Goal: Task Accomplishment & Management: Use online tool/utility

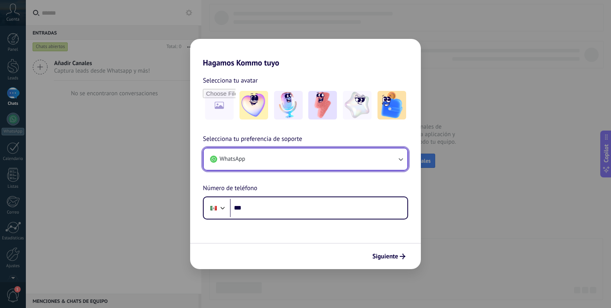
click at [314, 160] on button "WhatsApp" at bounding box center [306, 159] width 204 height 21
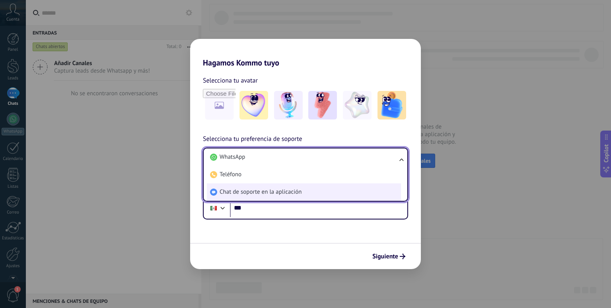
click at [314, 192] on li "Chat de soporte en la aplicación" at bounding box center [304, 192] width 194 height 17
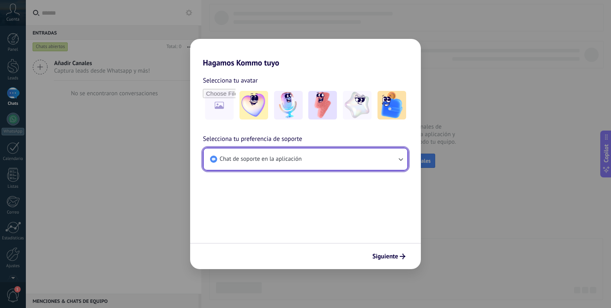
click at [309, 157] on button "Chat de soporte en la aplicación" at bounding box center [306, 159] width 204 height 21
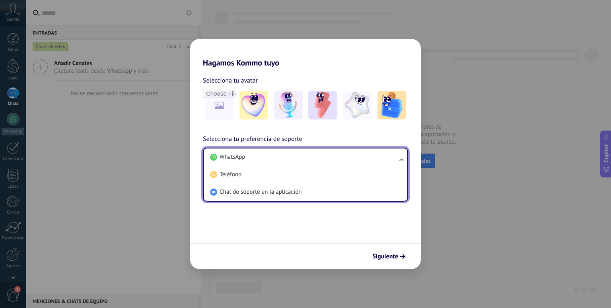
click at [362, 244] on div "Siguiente" at bounding box center [305, 256] width 231 height 26
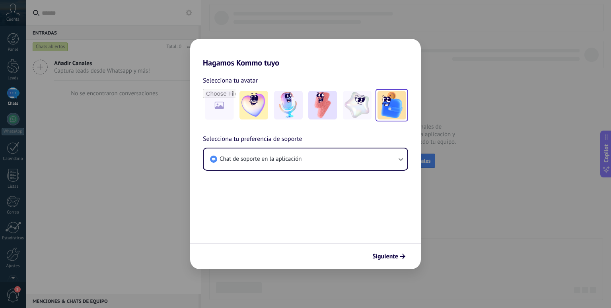
click at [391, 108] on img at bounding box center [391, 105] width 29 height 29
click at [396, 252] on button "Siguiente" at bounding box center [388, 257] width 40 height 14
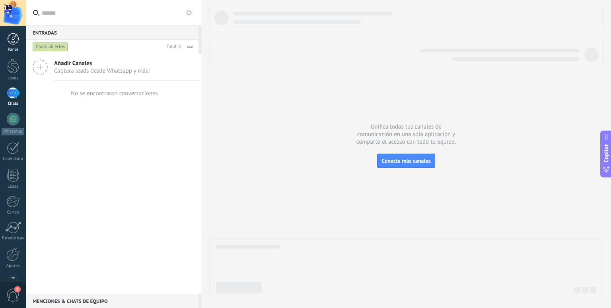
click at [15, 37] on div at bounding box center [13, 39] width 12 height 12
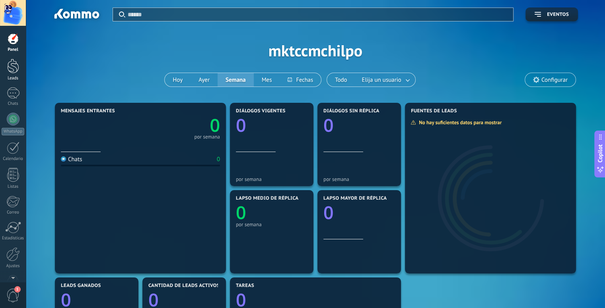
click at [13, 66] on div at bounding box center [13, 66] width 12 height 15
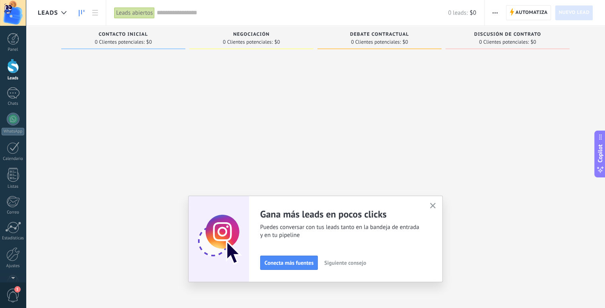
click at [351, 264] on span "Siguiente consejo" at bounding box center [345, 263] width 42 height 6
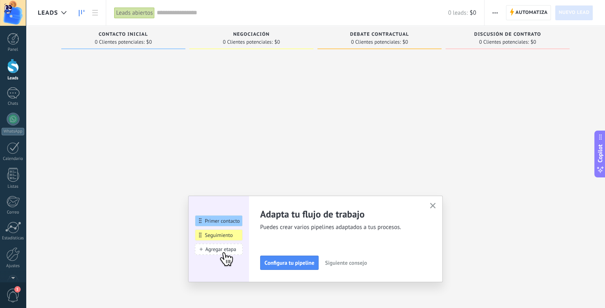
click at [361, 264] on span "Siguiente consejo" at bounding box center [346, 263] width 42 height 6
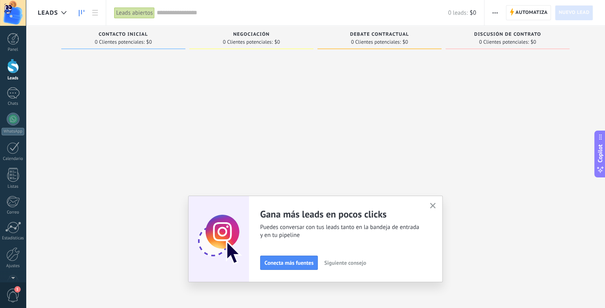
click at [436, 205] on icon "button" at bounding box center [433, 206] width 6 height 6
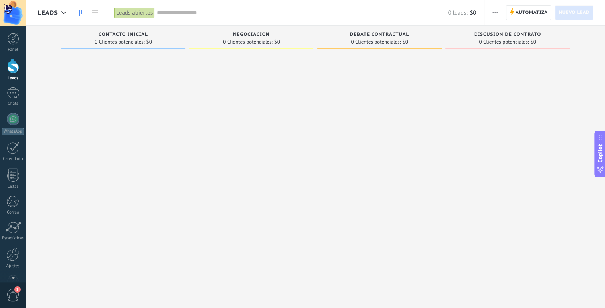
click at [224, 37] on div "Negociación" at bounding box center [251, 35] width 116 height 7
click at [496, 10] on span "button" at bounding box center [494, 12] width 5 height 15
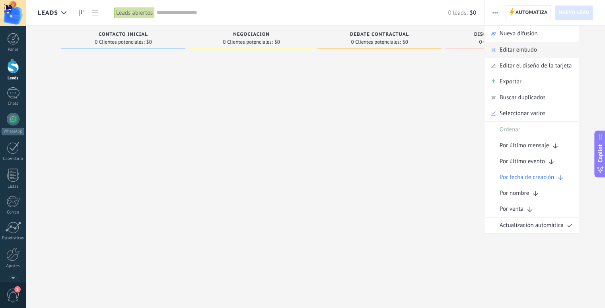
click at [511, 49] on span "Editar embudo" at bounding box center [517, 50] width 37 height 16
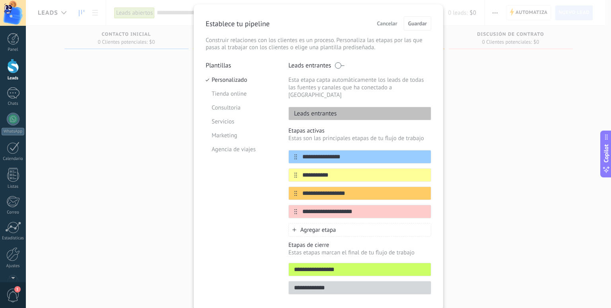
scroll to position [22, 0]
click at [238, 96] on li "Tienda online" at bounding box center [240, 94] width 71 height 14
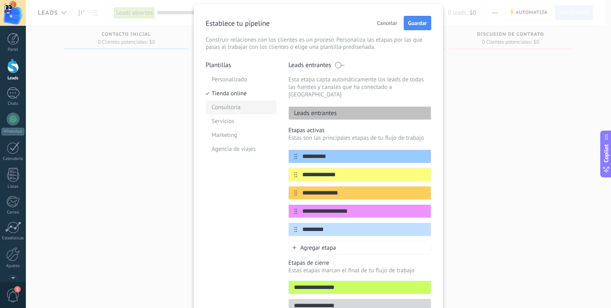
click at [234, 107] on li "Consultoria" at bounding box center [240, 108] width 71 height 14
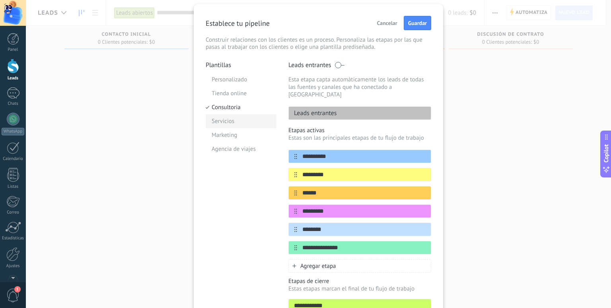
click at [231, 118] on li "Servicios" at bounding box center [240, 121] width 71 height 14
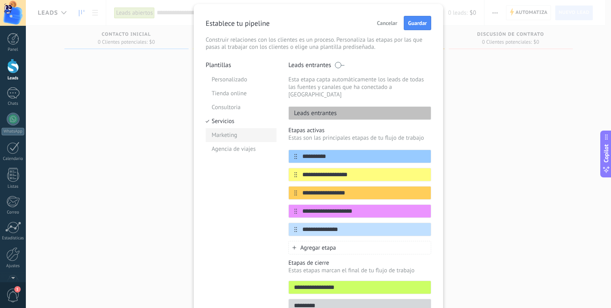
click at [229, 134] on li "Marketing" at bounding box center [240, 135] width 71 height 14
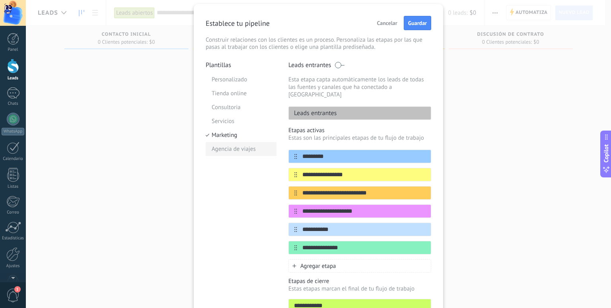
click at [229, 150] on li "Agencia de viajes" at bounding box center [240, 149] width 71 height 14
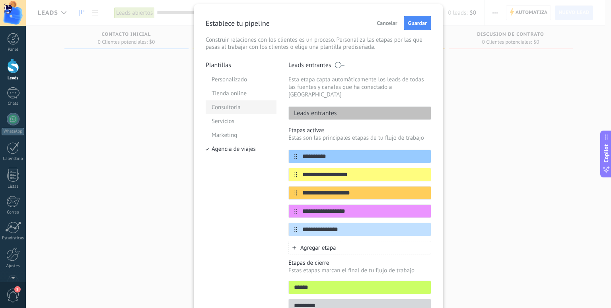
click at [226, 102] on li "Consultoria" at bounding box center [240, 108] width 71 height 14
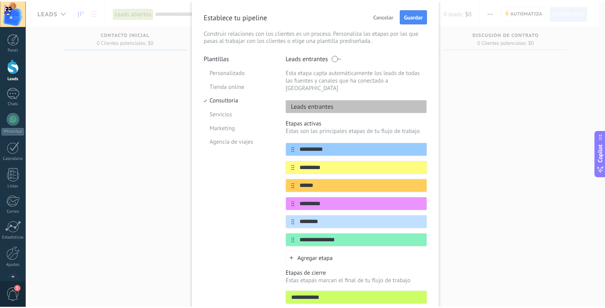
scroll to position [0, 0]
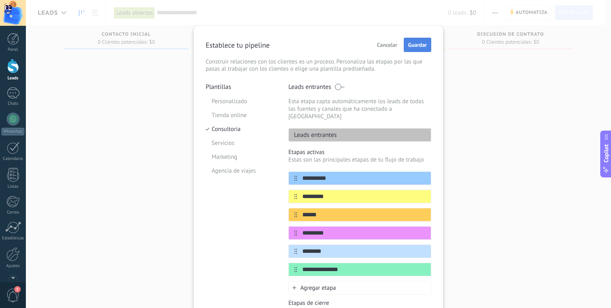
click at [418, 50] on button "Guardar" at bounding box center [416, 45] width 27 height 14
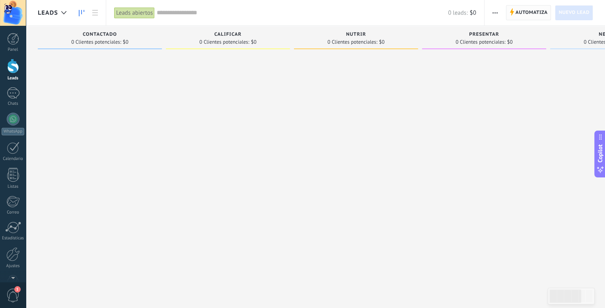
click at [535, 15] on span "Automatiza" at bounding box center [531, 13] width 32 height 14
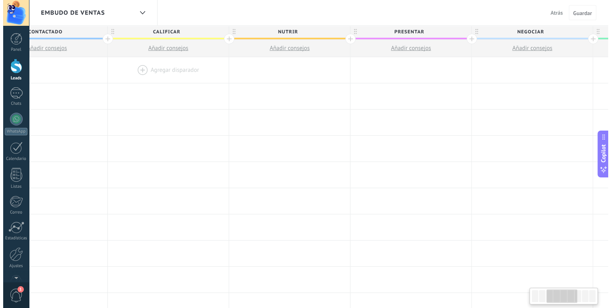
scroll to position [0, 293]
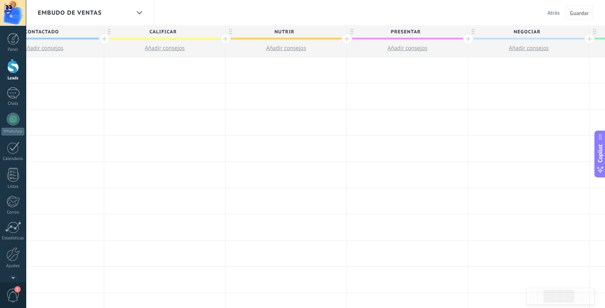
click at [583, 12] on span "Guardar" at bounding box center [579, 13] width 19 height 6
click at [549, 10] on span "Atrás" at bounding box center [553, 12] width 12 height 7
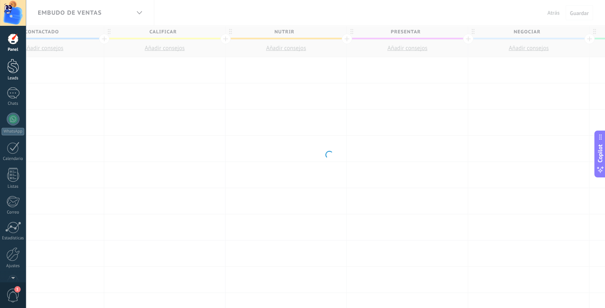
click at [11, 66] on div at bounding box center [13, 66] width 12 height 15
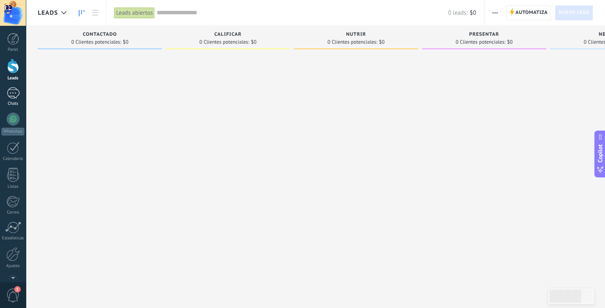
click at [16, 92] on div at bounding box center [13, 93] width 13 height 12
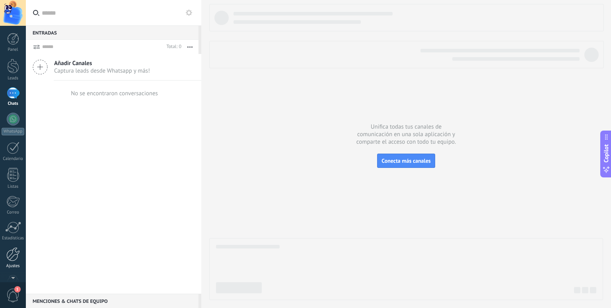
click at [14, 254] on div at bounding box center [13, 255] width 14 height 14
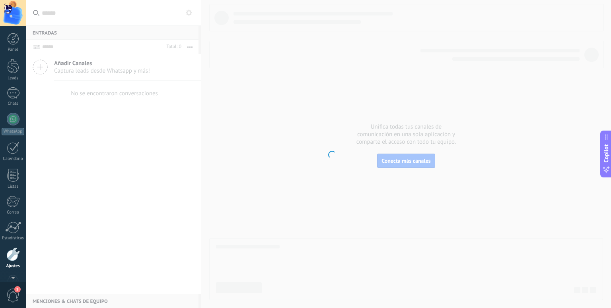
scroll to position [22, 0]
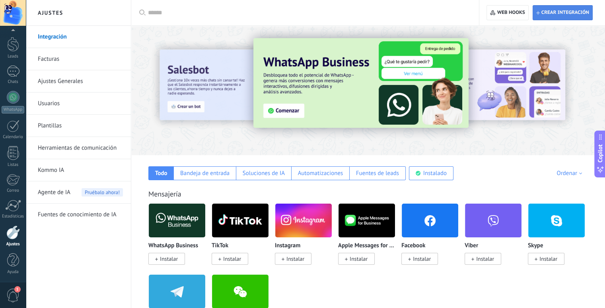
click at [565, 15] on span "Crear integración" at bounding box center [565, 13] width 48 height 6
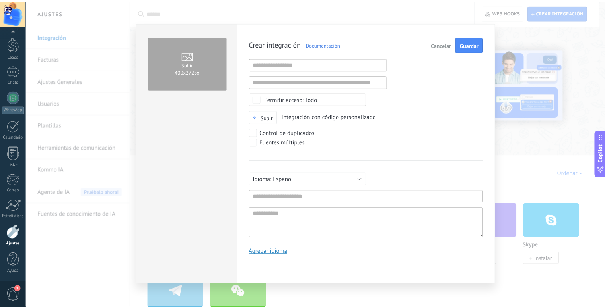
scroll to position [0, 0]
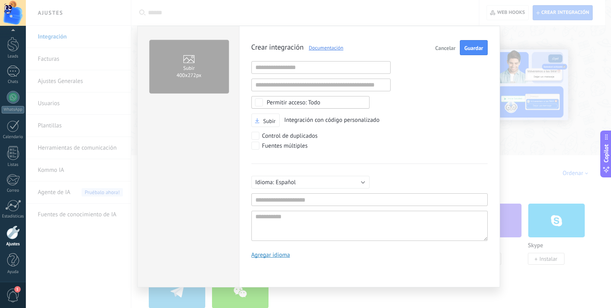
click at [442, 45] on span "Cancelar" at bounding box center [445, 48] width 20 height 6
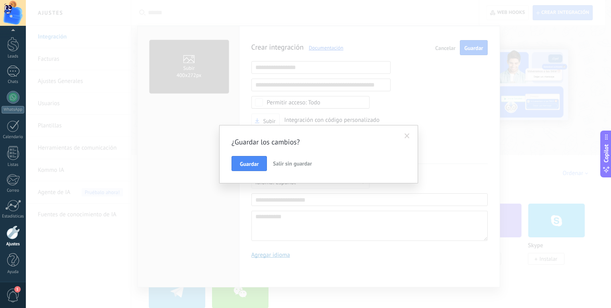
click at [285, 159] on button "Salir sin guardar" at bounding box center [291, 163] width 45 height 15
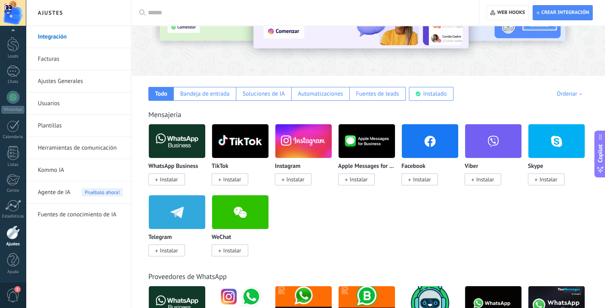
scroll to position [84, 0]
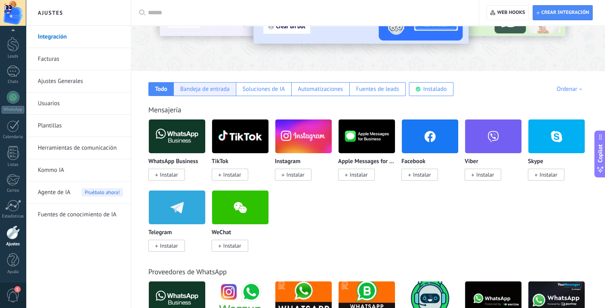
click at [215, 91] on div "Bandeja de entrada" at bounding box center [204, 89] width 49 height 8
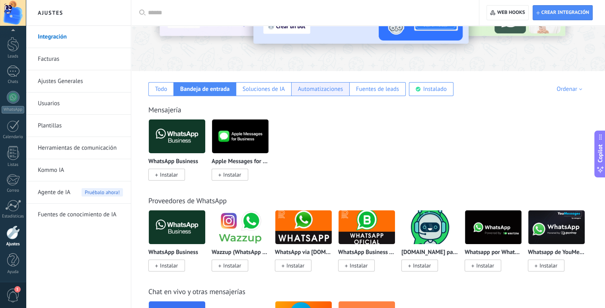
click at [318, 90] on div "Automatizaciones" at bounding box center [320, 89] width 45 height 8
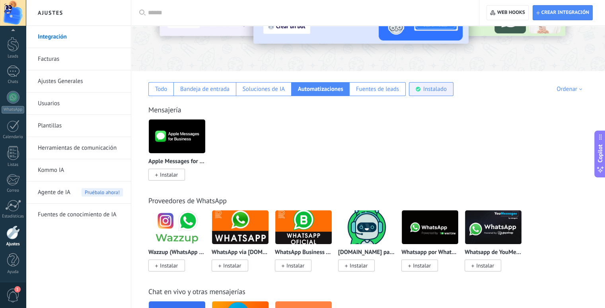
click at [428, 94] on div "Instalado" at bounding box center [431, 89] width 45 height 14
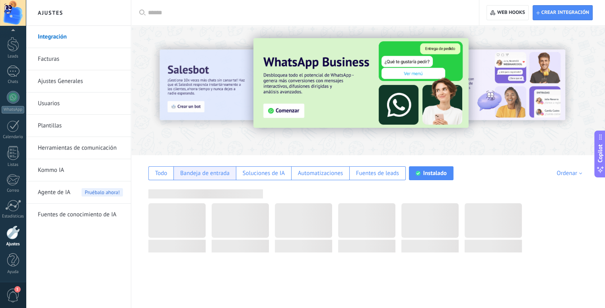
scroll to position [0, 0]
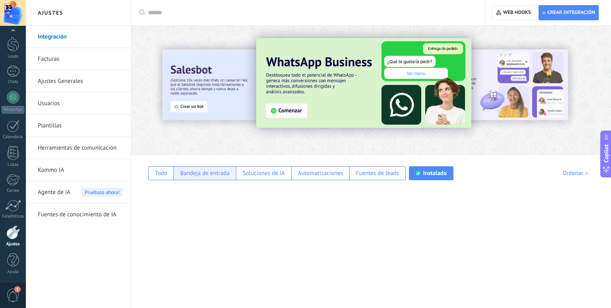
click at [208, 175] on div "Bandeja de entrada" at bounding box center [204, 174] width 49 height 8
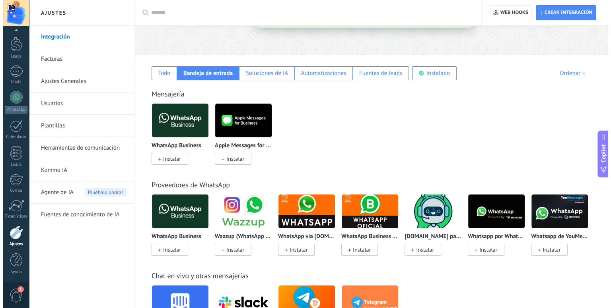
scroll to position [103, 0]
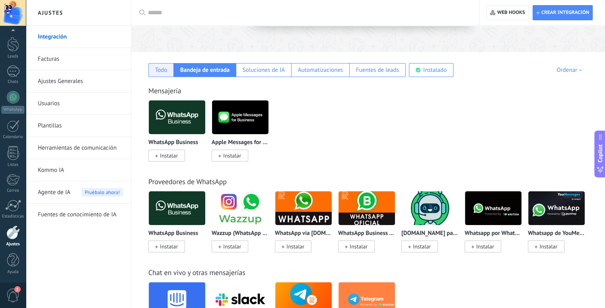
click at [164, 70] on div "Todo" at bounding box center [161, 70] width 12 height 8
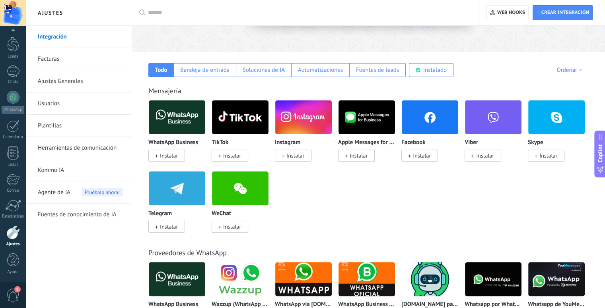
click at [416, 159] on span "Instalar" at bounding box center [422, 155] width 18 height 7
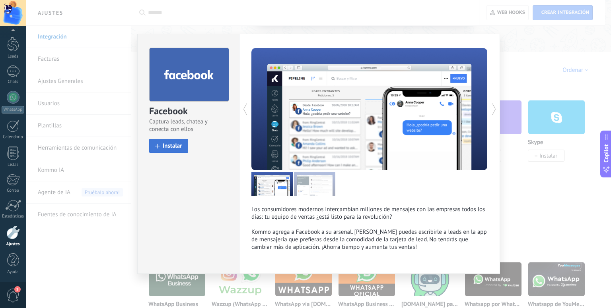
click at [180, 150] on button "Instalar" at bounding box center [168, 146] width 39 height 14
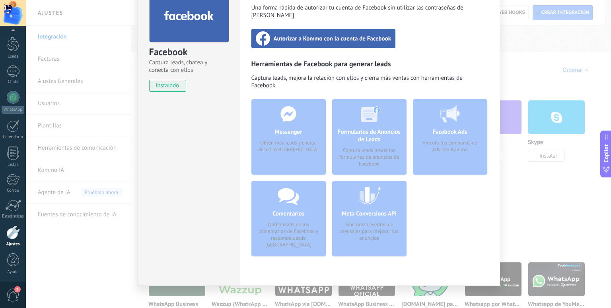
scroll to position [0, 0]
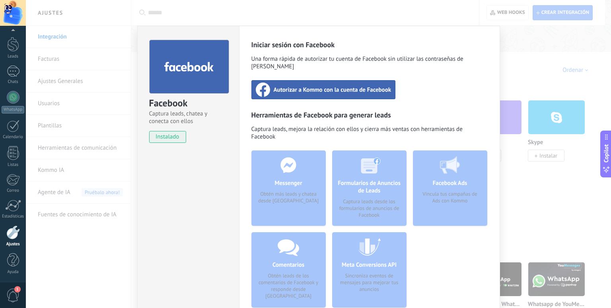
click at [322, 86] on span "Autorizar a Kommo con la cuenta de Facebook" at bounding box center [332, 90] width 118 height 8
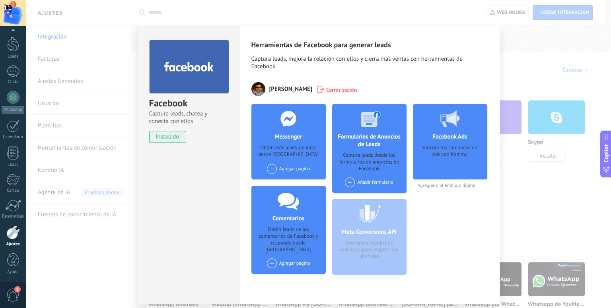
click at [293, 169] on div "Agregar página" at bounding box center [288, 169] width 43 height 10
click at [297, 182] on div "CCM Escuela Virtual" at bounding box center [297, 183] width 62 height 16
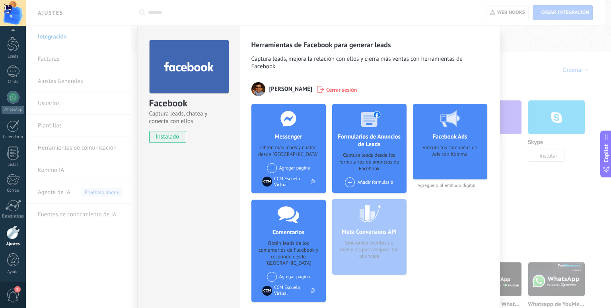
click at [290, 167] on div "Agregar página CCM Centro Educativo" at bounding box center [288, 168] width 43 height 10
click at [294, 182] on div "CCM Centro Educativo" at bounding box center [297, 182] width 62 height 17
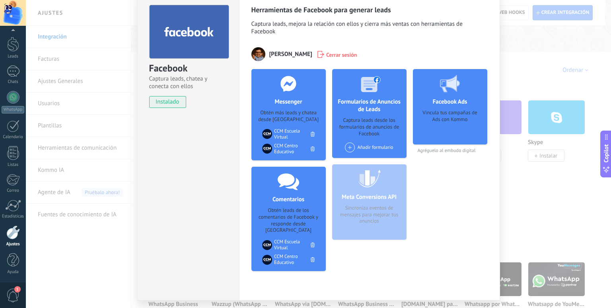
scroll to position [42, 0]
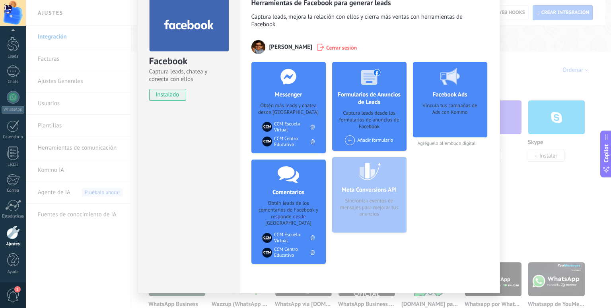
click at [380, 140] on div "Añadir formulario" at bounding box center [369, 141] width 48 height 10
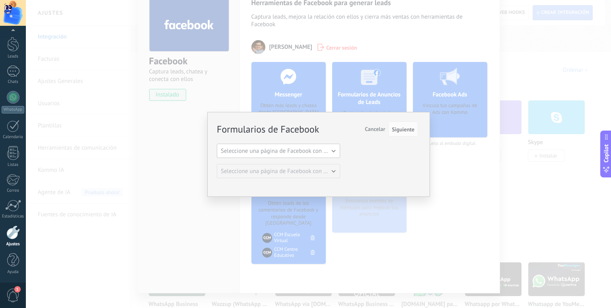
click at [335, 147] on span "Seleccione una página de Facebook con formas" at bounding box center [281, 151] width 120 height 8
click at [281, 166] on span "CCM Escuela Virtual" at bounding box center [274, 165] width 125 height 8
click at [402, 127] on span "Siguiente" at bounding box center [403, 130] width 23 height 6
click at [382, 130] on span "Cancelar" at bounding box center [374, 129] width 20 height 7
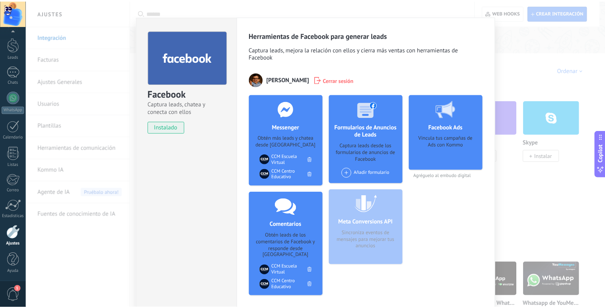
scroll to position [0, 0]
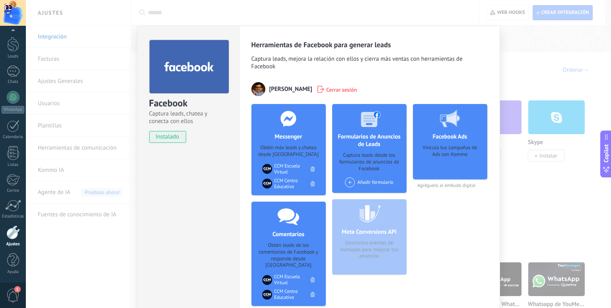
click at [521, 83] on div "Facebook Captura leads, chatea y conecta con ellos instalado Desinstalar Herram…" at bounding box center [318, 154] width 585 height 308
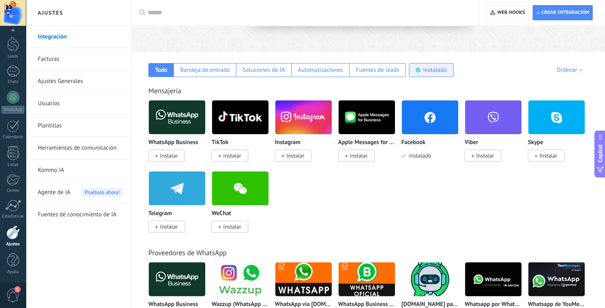
click at [431, 74] on div "Instalado" at bounding box center [431, 70] width 45 height 14
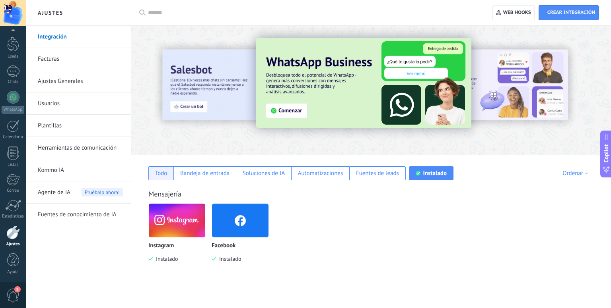
click at [162, 171] on div "Todo" at bounding box center [161, 174] width 12 height 8
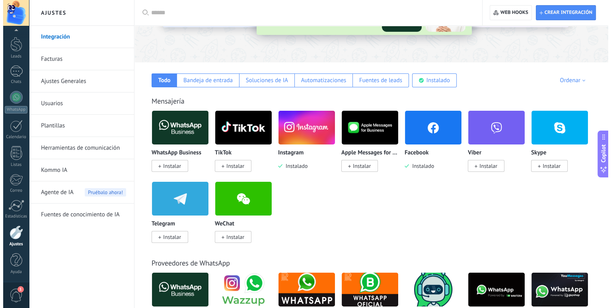
scroll to position [99, 0]
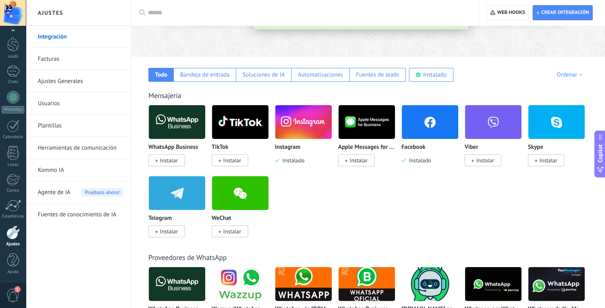
click at [165, 166] on span "Instalar" at bounding box center [166, 161] width 37 height 12
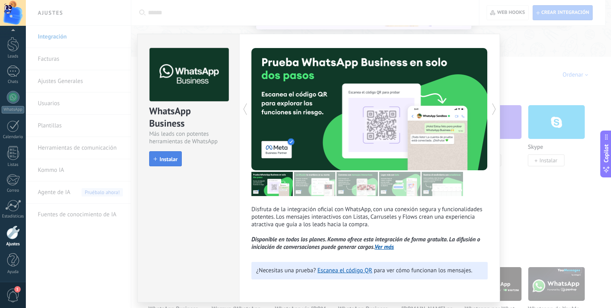
click at [163, 160] on span "Instalar" at bounding box center [168, 160] width 18 height 6
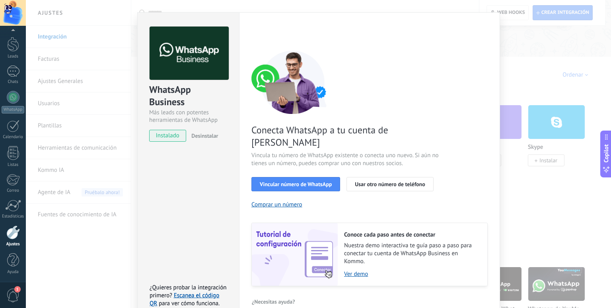
scroll to position [25, 0]
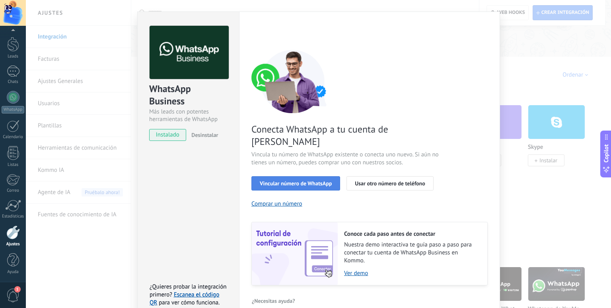
click at [302, 181] on span "Vincular número de WhatsApp" at bounding box center [296, 184] width 72 height 6
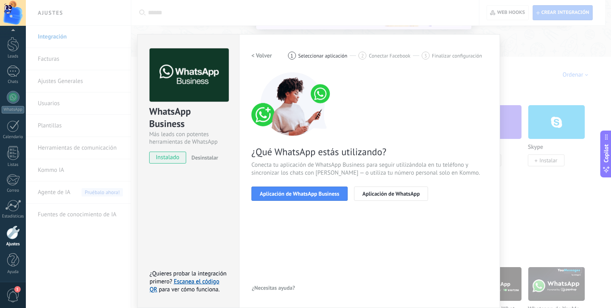
scroll to position [2, 0]
click at [302, 195] on span "Aplicación de WhatsApp Business" at bounding box center [299, 195] width 79 height 6
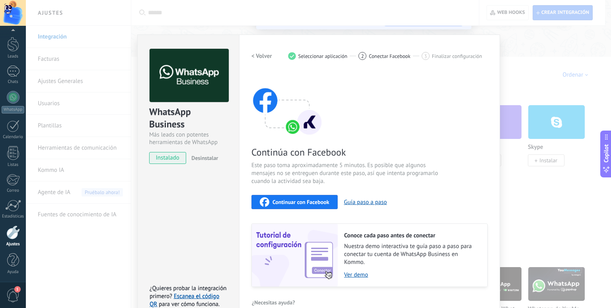
scroll to position [16, 0]
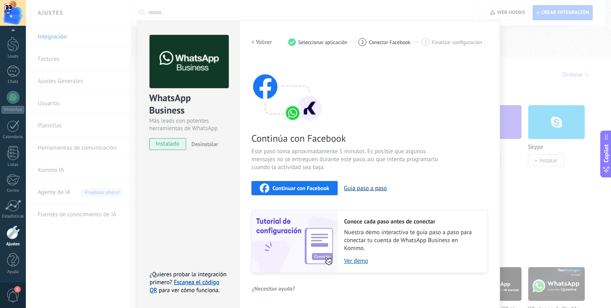
click at [361, 187] on button "Guía paso a paso" at bounding box center [365, 189] width 43 height 8
